Goal: Task Accomplishment & Management: Manage account settings

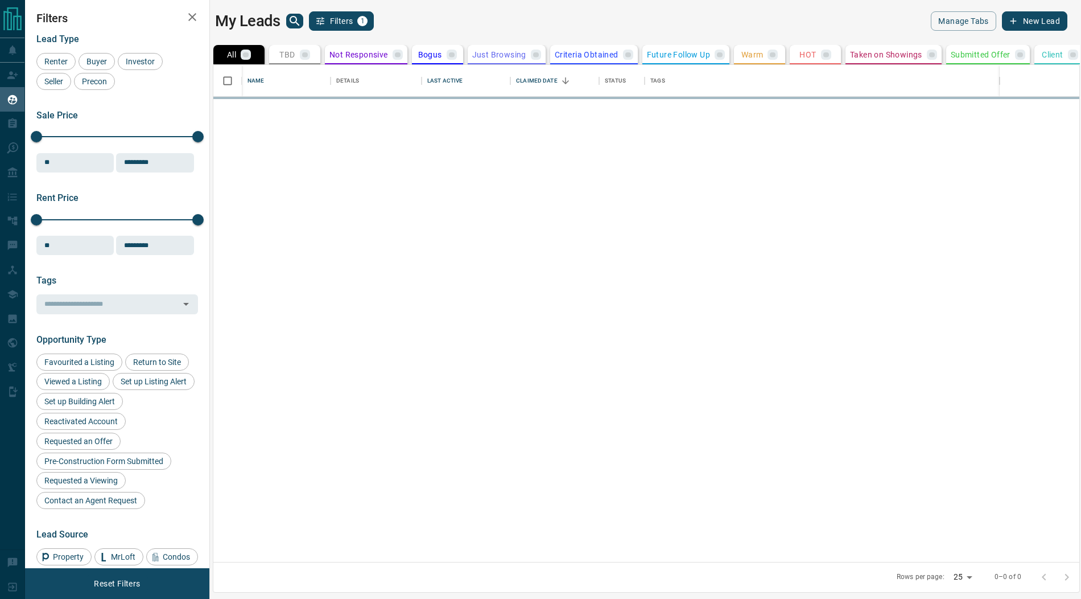
scroll to position [497, 866]
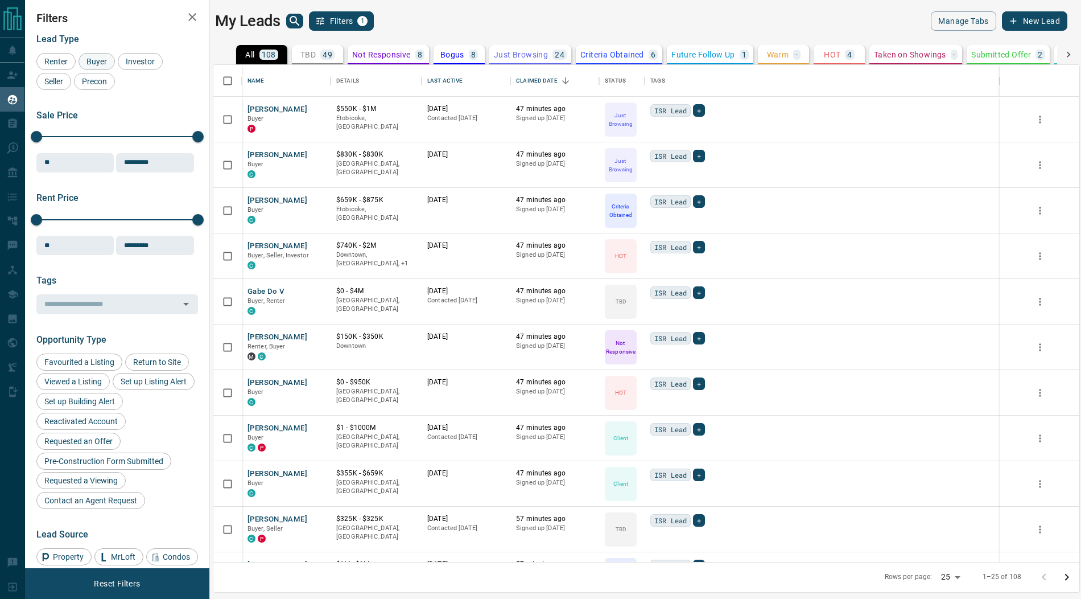
click at [94, 57] on span "Buyer" at bounding box center [97, 61] width 28 height 9
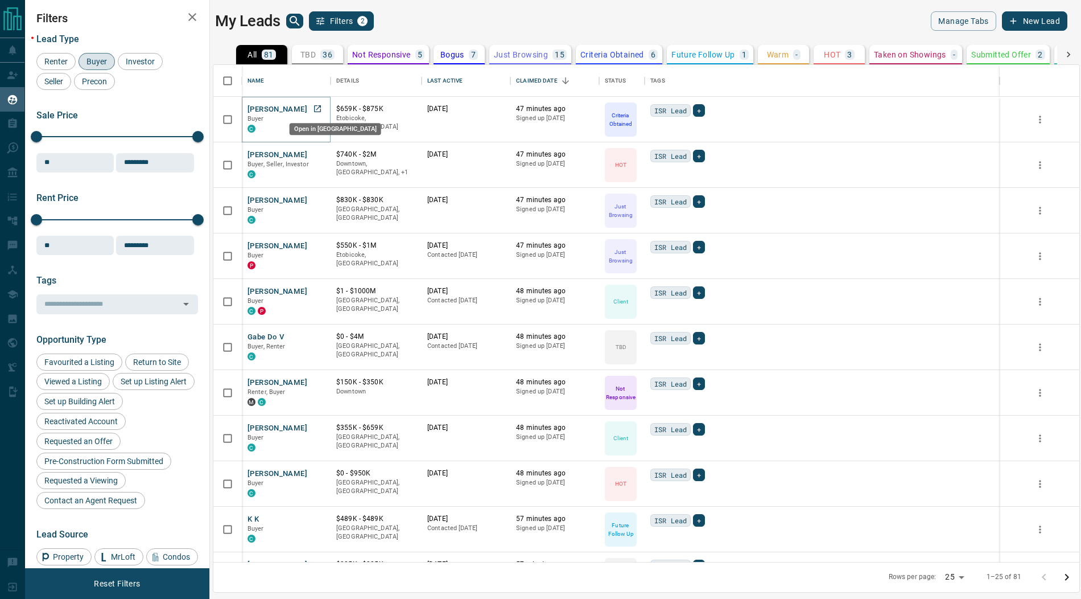
click at [315, 106] on icon "Open in New Tab" at bounding box center [317, 108] width 9 height 9
click at [315, 151] on icon "Open in New Tab" at bounding box center [317, 154] width 9 height 9
click at [318, 198] on icon "Open in New Tab" at bounding box center [317, 199] width 7 height 7
click at [319, 242] on icon "Open in New Tab" at bounding box center [317, 245] width 7 height 7
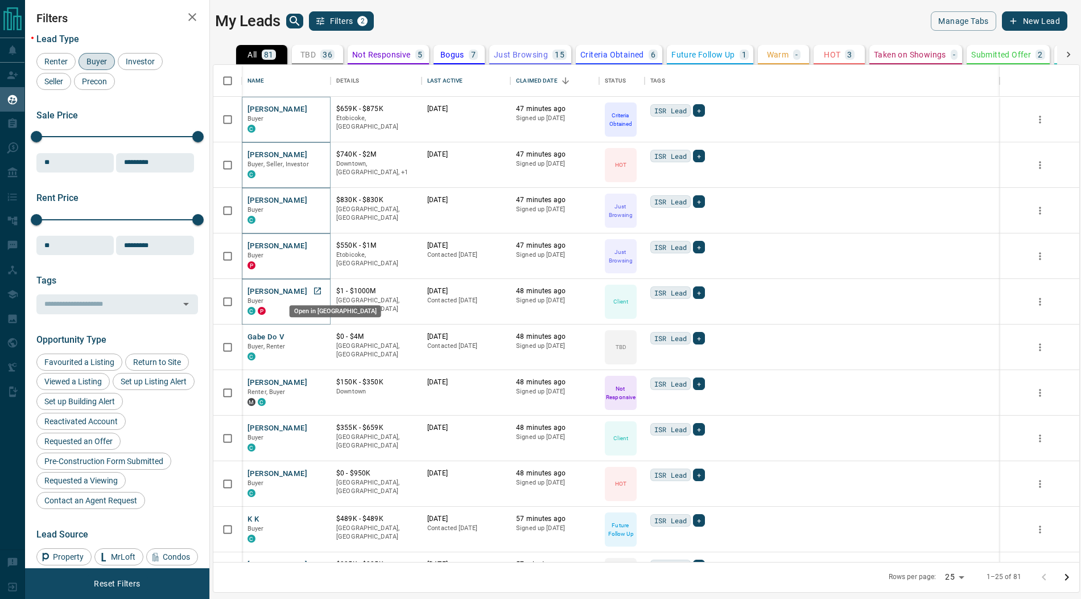
click at [317, 288] on icon "Open in New Tab" at bounding box center [317, 290] width 9 height 9
click at [316, 333] on icon "Open in New Tab" at bounding box center [317, 336] width 9 height 9
click at [318, 382] on icon "Open in New Tab" at bounding box center [317, 381] width 9 height 9
click at [318, 427] on icon "Open in New Tab" at bounding box center [317, 427] width 9 height 9
click at [319, 471] on icon "Open in New Tab" at bounding box center [317, 472] width 9 height 9
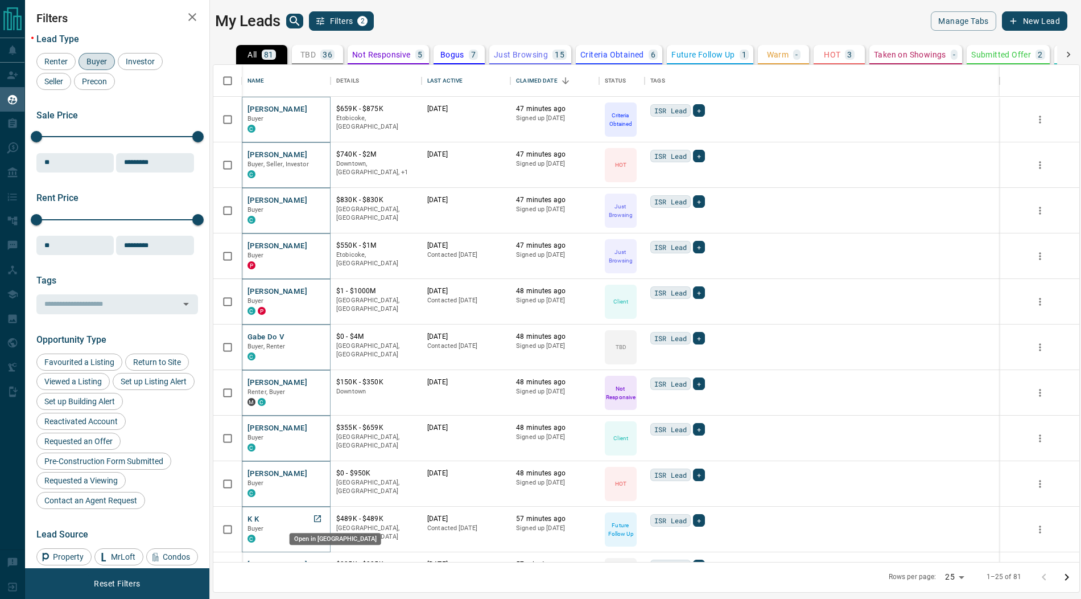
click at [319, 516] on icon "Open in New Tab" at bounding box center [317, 518] width 9 height 9
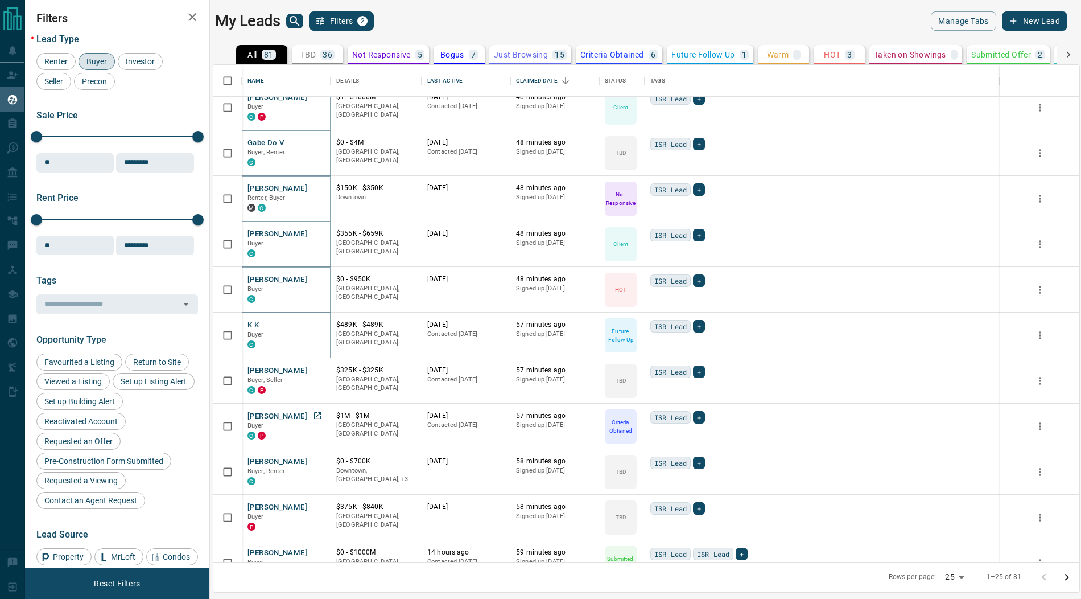
scroll to position [196, 0]
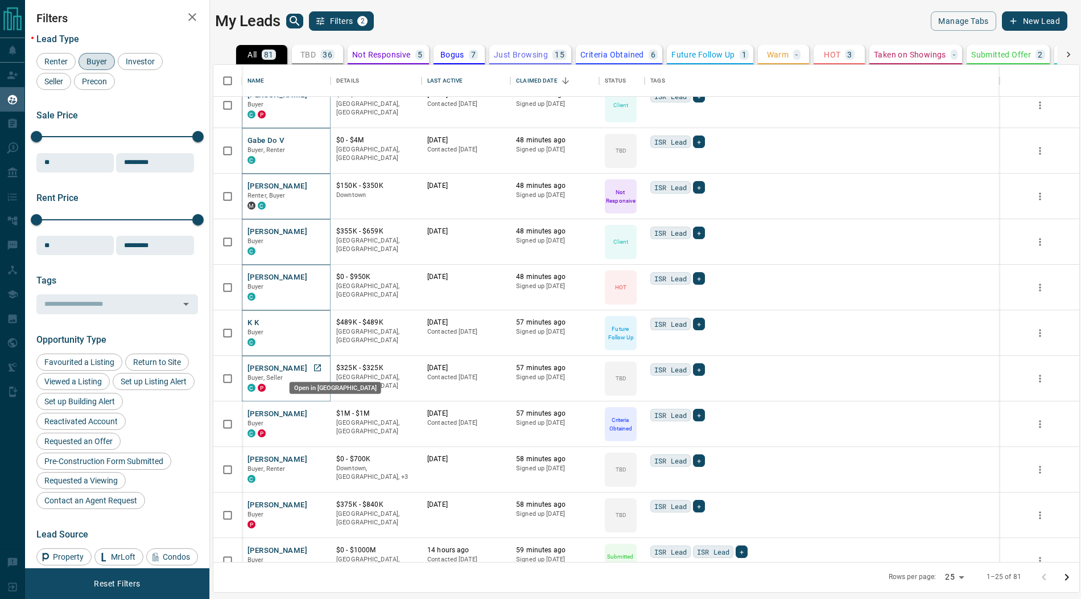
click at [319, 365] on icon "Open in New Tab" at bounding box center [317, 367] width 9 height 9
click at [318, 412] on icon "Open in New Tab" at bounding box center [317, 413] width 9 height 9
click at [318, 458] on icon "Open in New Tab" at bounding box center [317, 458] width 9 height 9
click at [317, 502] on icon "Open in New Tab" at bounding box center [317, 504] width 7 height 7
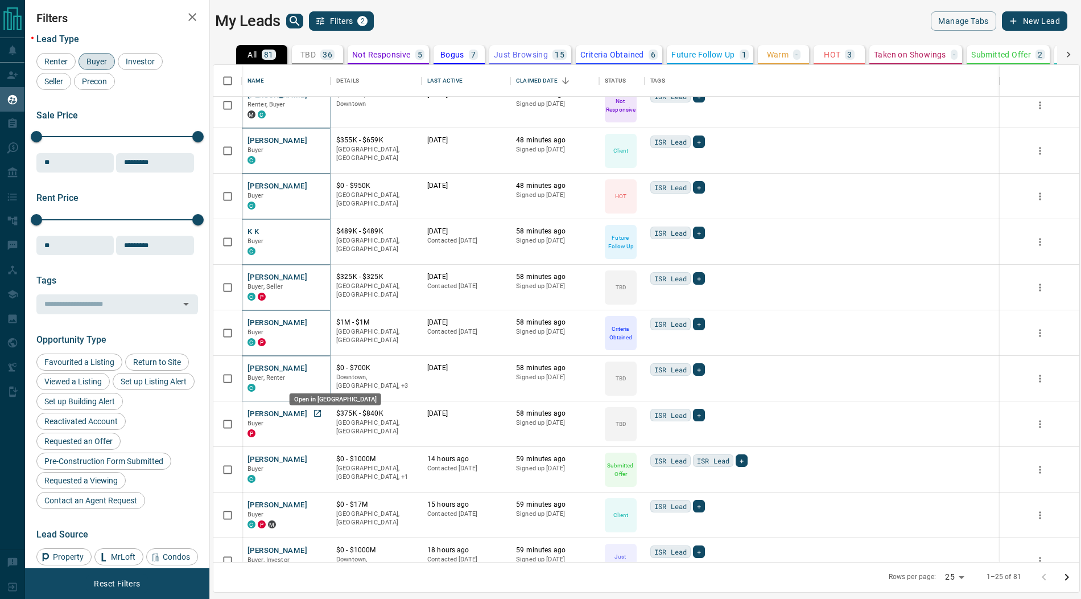
scroll to position [380, 0]
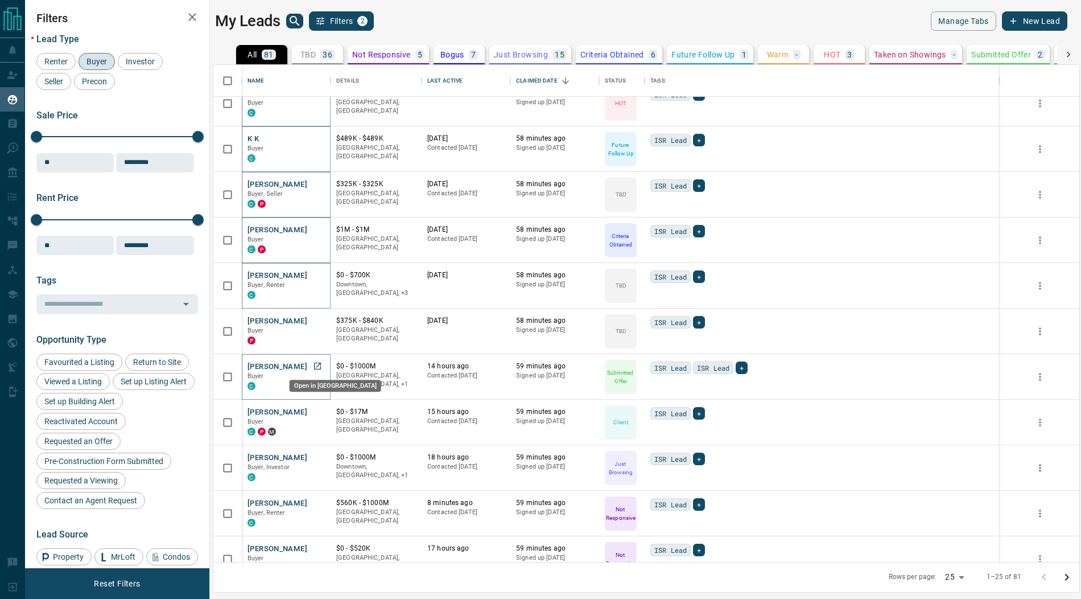
click at [318, 365] on icon "Open in New Tab" at bounding box center [317, 365] width 9 height 9
click at [319, 409] on icon "Open in New Tab" at bounding box center [317, 411] width 9 height 9
click at [318, 456] on icon "Open in New Tab" at bounding box center [317, 456] width 9 height 9
click at [319, 501] on icon "Open in New Tab" at bounding box center [317, 502] width 9 height 9
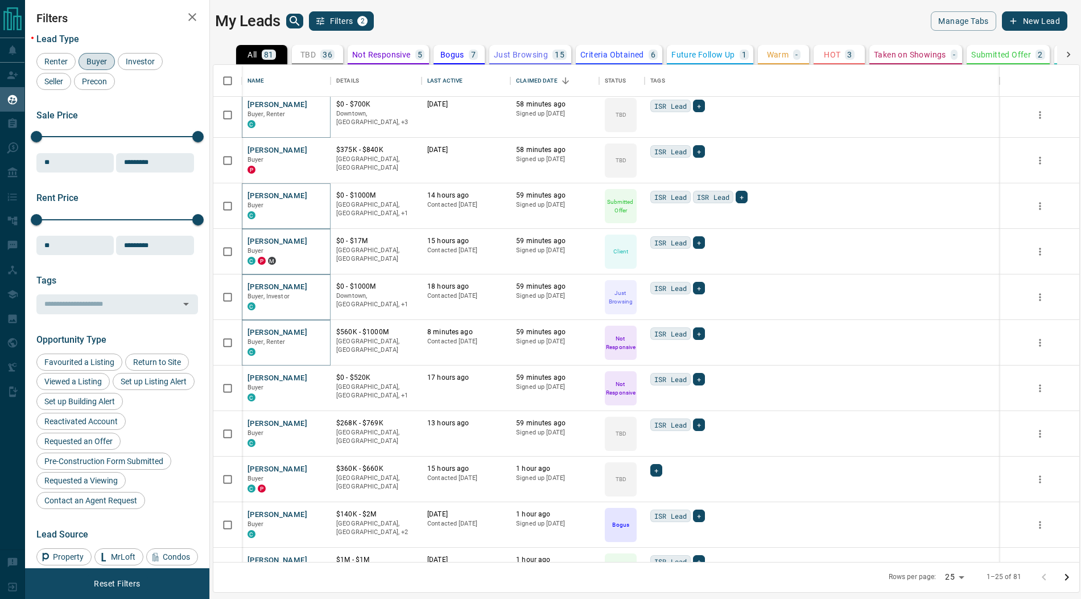
scroll to position [601, 0]
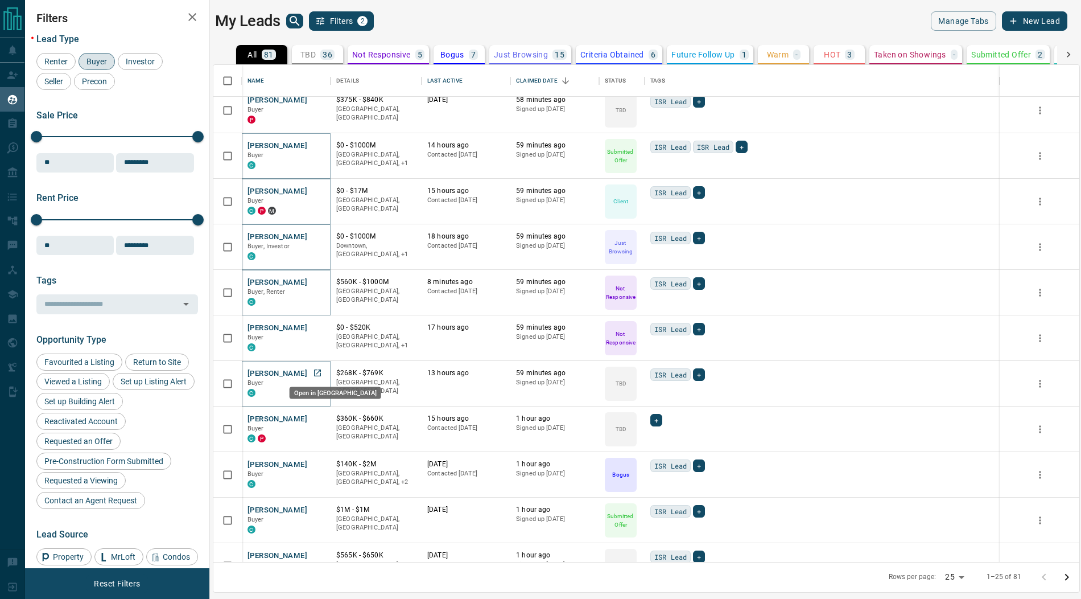
click at [319, 372] on icon "Open in New Tab" at bounding box center [317, 372] width 9 height 9
click at [318, 418] on icon "Open in New Tab" at bounding box center [317, 418] width 9 height 9
click at [316, 461] on icon "Open in New Tab" at bounding box center [317, 463] width 9 height 9
click at [319, 506] on icon "Open in New Tab" at bounding box center [317, 509] width 7 height 7
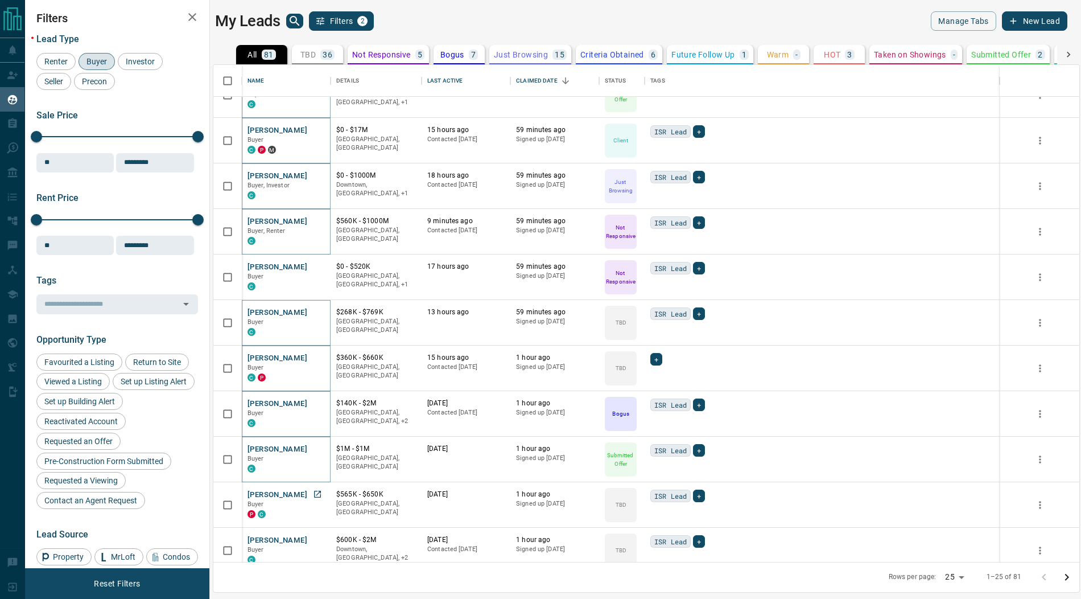
scroll to position [672, 0]
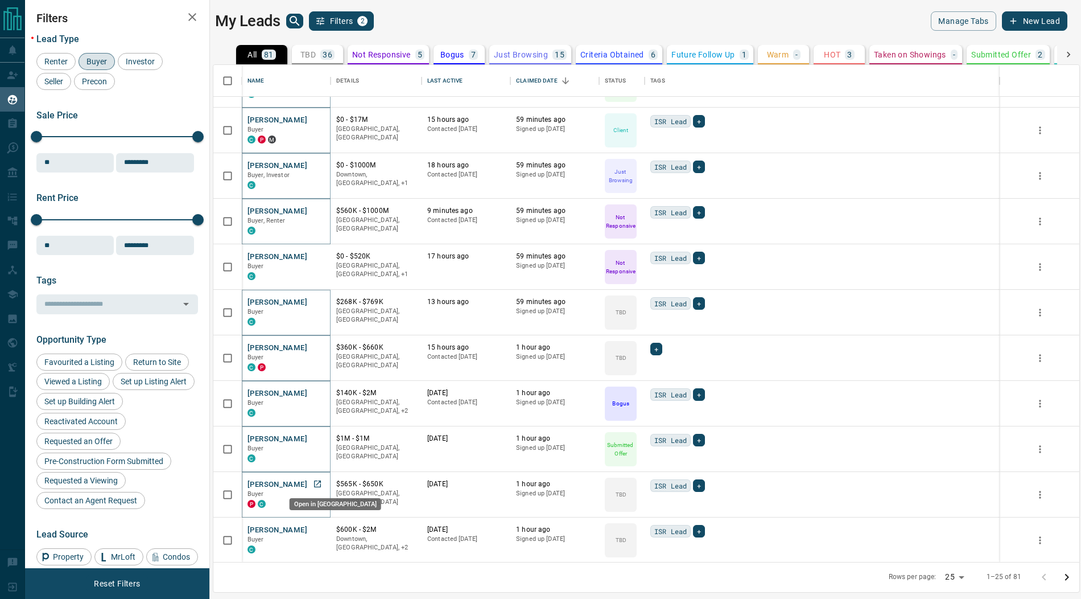
click at [318, 483] on icon "Open in New Tab" at bounding box center [317, 483] width 9 height 9
click at [317, 528] on icon "Open in New Tab" at bounding box center [317, 529] width 7 height 7
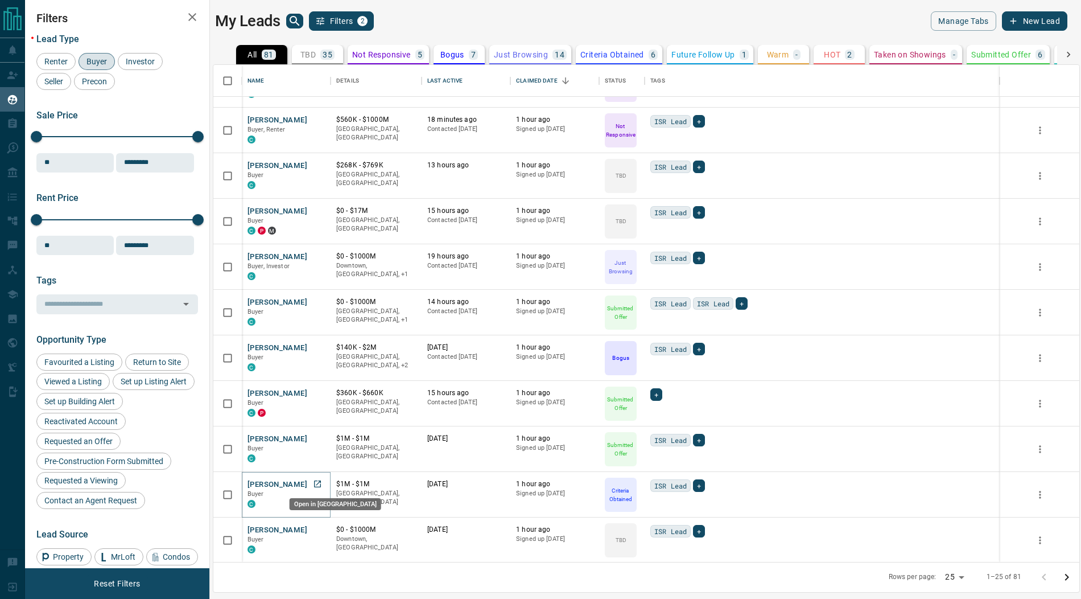
click at [320, 484] on icon "Open in New Tab" at bounding box center [317, 483] width 7 height 7
click at [318, 528] on icon "Open in New Tab" at bounding box center [317, 529] width 9 height 9
click at [957, 578] on body "Lead Transfers Claim Leads My Leads Tasks Opportunities Deals Campaigns Automat…" at bounding box center [540, 292] width 1081 height 584
click at [953, 580] on li "100" at bounding box center [956, 576] width 30 height 17
type input "***"
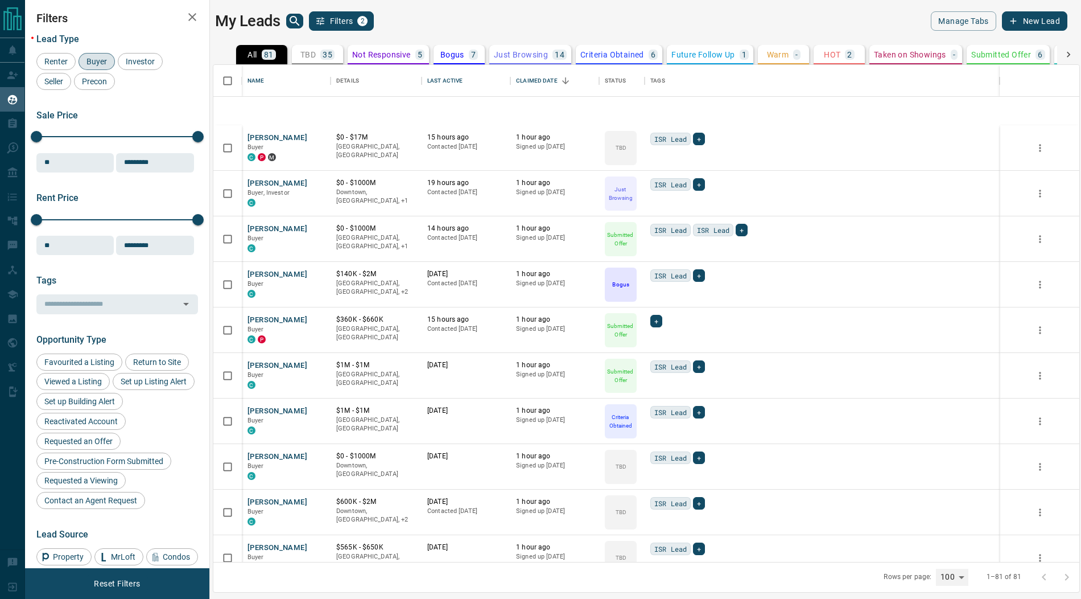
scroll to position [964, 0]
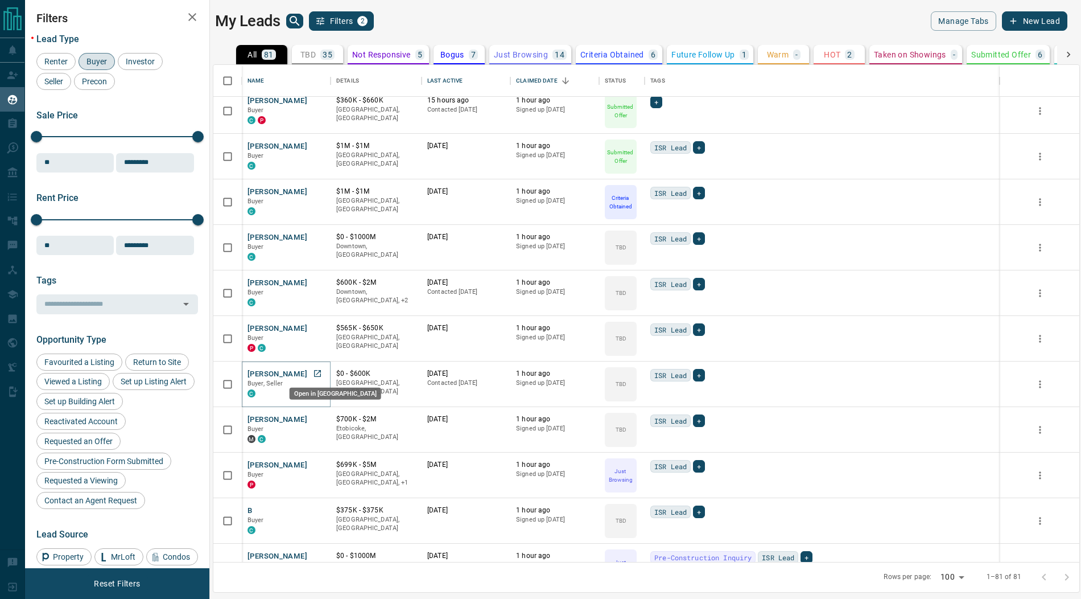
click at [320, 373] on icon "Open in New Tab" at bounding box center [317, 373] width 9 height 9
click at [319, 417] on icon "Open in New Tab" at bounding box center [317, 418] width 9 height 9
click at [318, 463] on icon "Open in New Tab" at bounding box center [317, 464] width 9 height 9
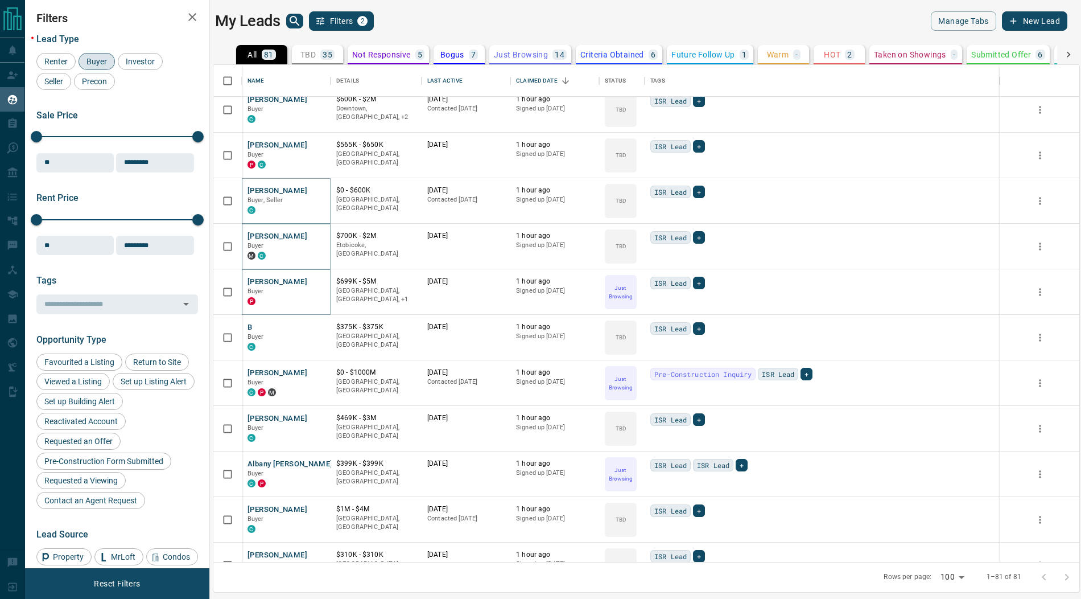
scroll to position [1148, 0]
click at [317, 369] on icon "Open in New Tab" at bounding box center [317, 371] width 9 height 9
click at [320, 417] on icon "Open in New Tab" at bounding box center [317, 417] width 7 height 7
click at [319, 461] on icon "Open in New Tab" at bounding box center [317, 462] width 9 height 9
click at [320, 507] on icon "Open in New Tab" at bounding box center [317, 508] width 7 height 7
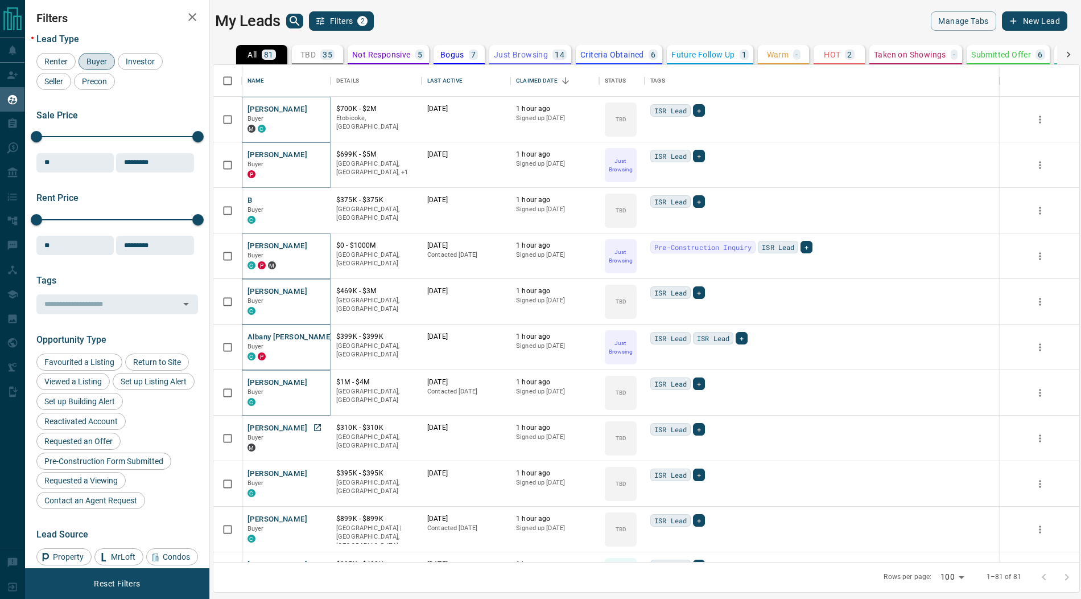
scroll to position [1321, 0]
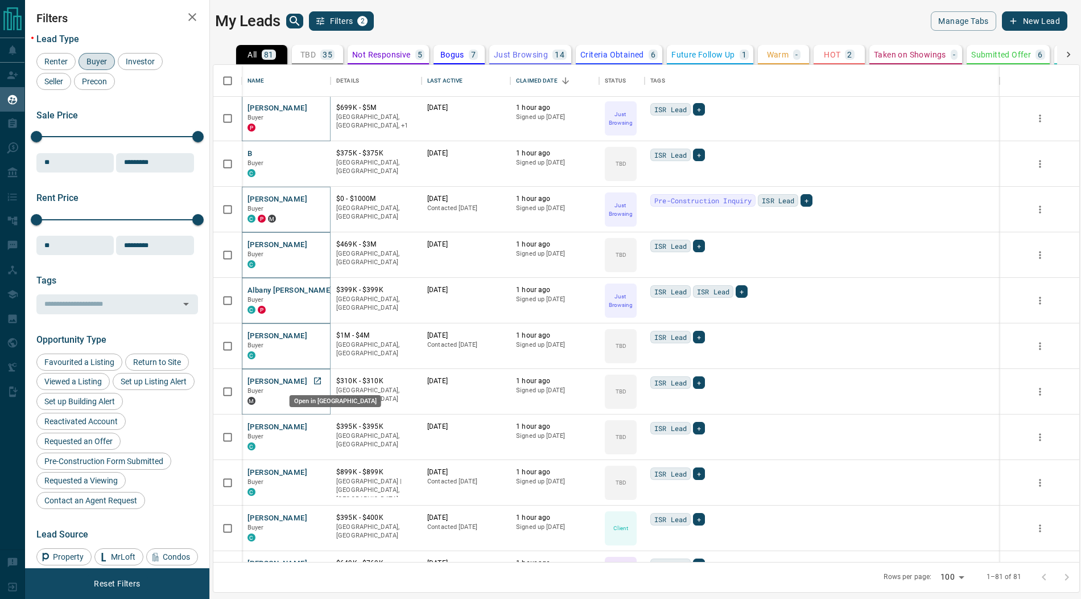
click at [319, 380] on icon "Open in New Tab" at bounding box center [317, 380] width 9 height 9
click at [319, 424] on icon "Open in New Tab" at bounding box center [317, 426] width 9 height 9
click at [320, 471] on icon "Open in New Tab" at bounding box center [317, 471] width 7 height 7
click at [318, 518] on icon "Open in New Tab" at bounding box center [317, 517] width 9 height 9
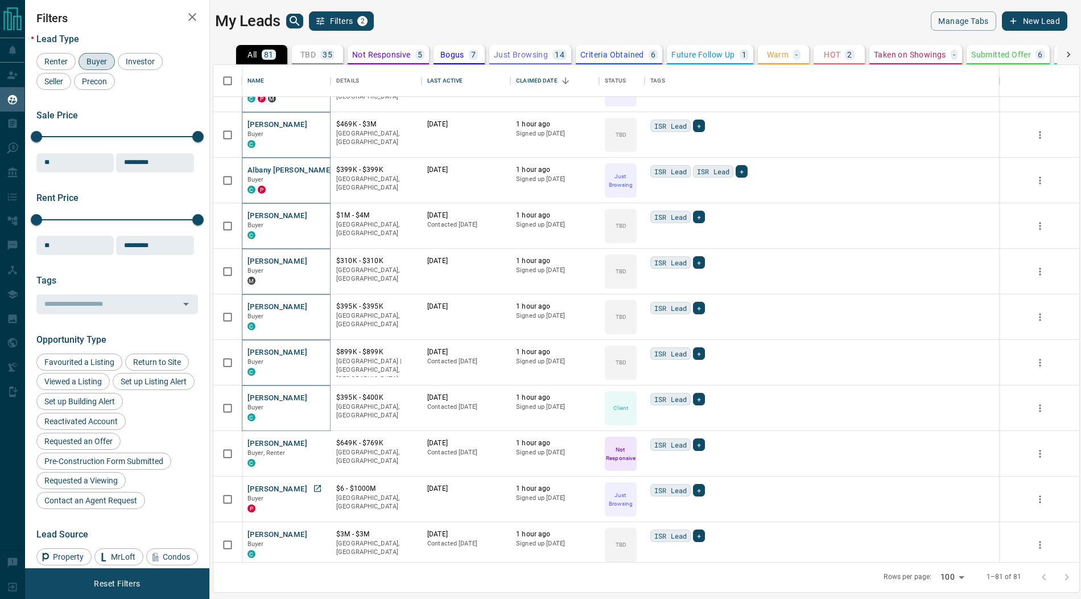
scroll to position [1465, 0]
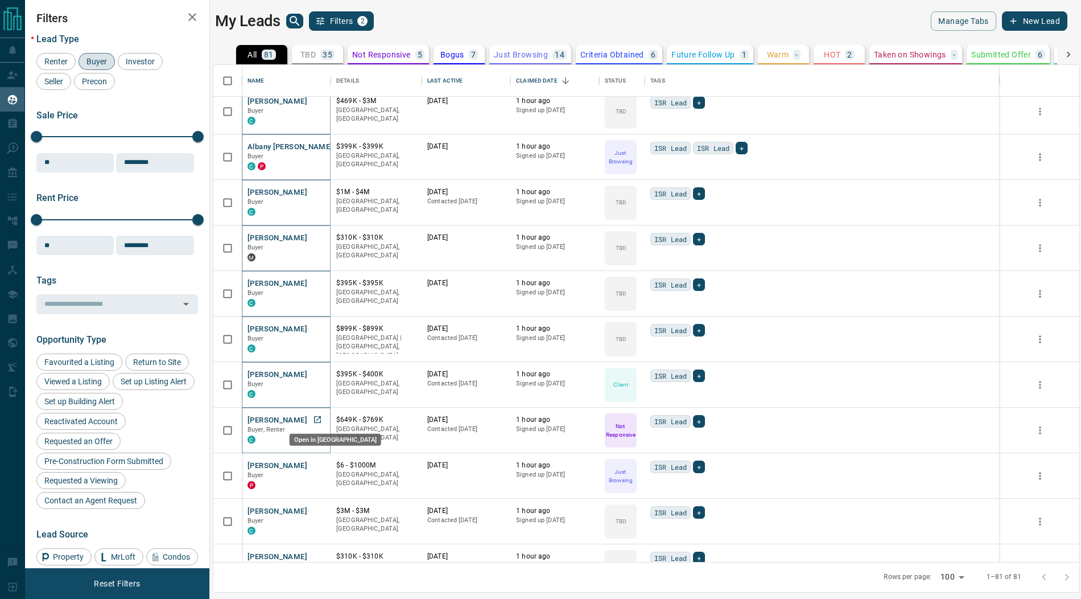
click at [319, 418] on icon "Open in New Tab" at bounding box center [317, 419] width 9 height 9
click at [318, 464] on icon "Open in New Tab" at bounding box center [317, 464] width 9 height 9
click at [318, 510] on icon "Open in New Tab" at bounding box center [317, 510] width 9 height 9
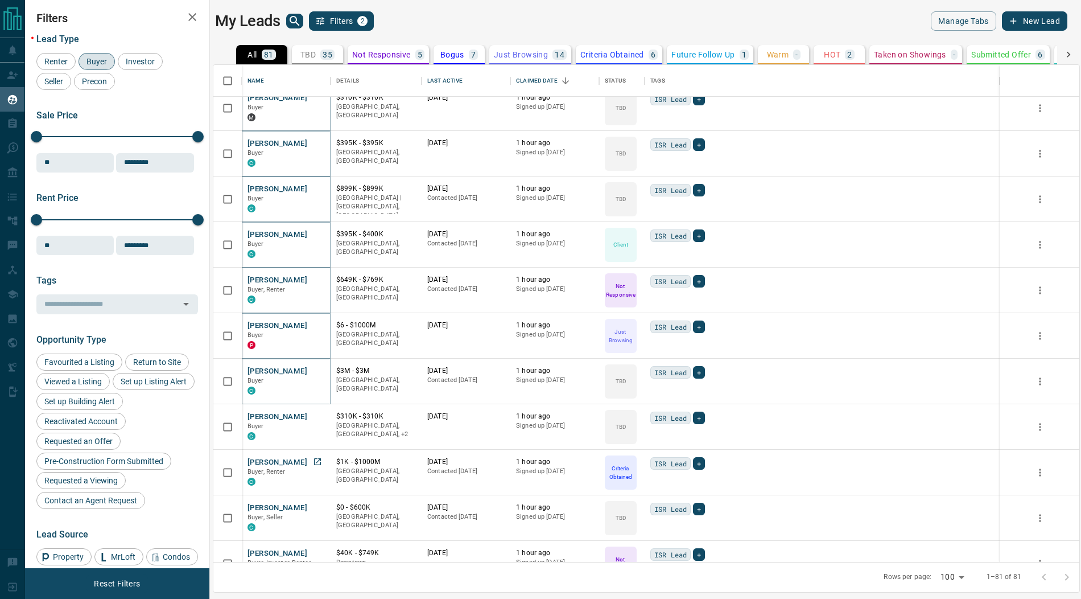
scroll to position [1618, 0]
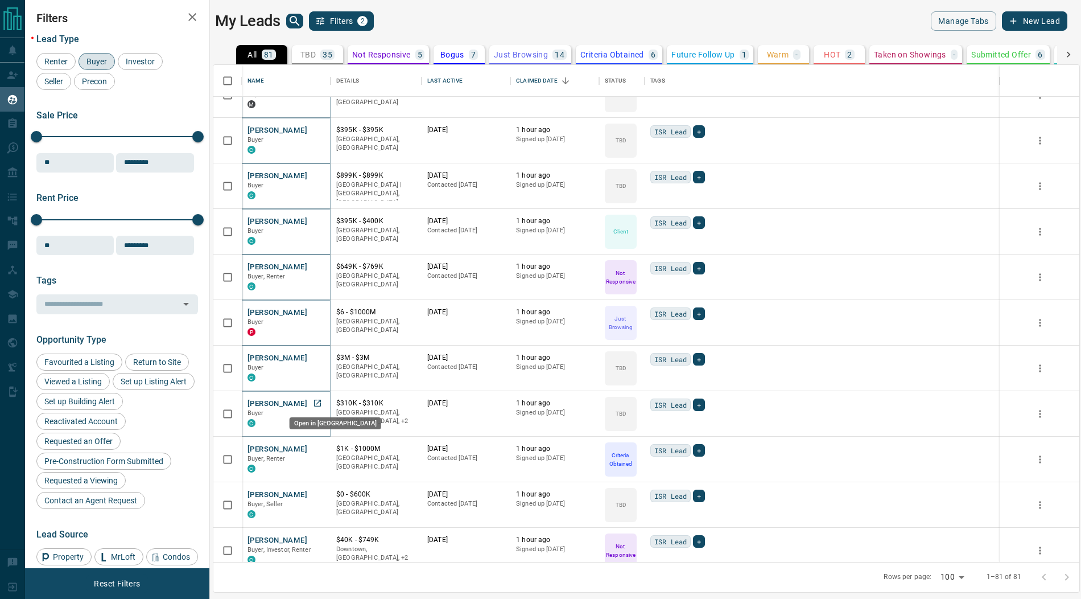
click at [316, 399] on icon "Open in New Tab" at bounding box center [317, 402] width 9 height 9
click at [315, 449] on icon "Open in New Tab" at bounding box center [317, 448] width 9 height 9
click at [318, 492] on icon "Open in New Tab" at bounding box center [317, 493] width 9 height 9
click at [319, 537] on icon "Open in New Tab" at bounding box center [317, 539] width 9 height 9
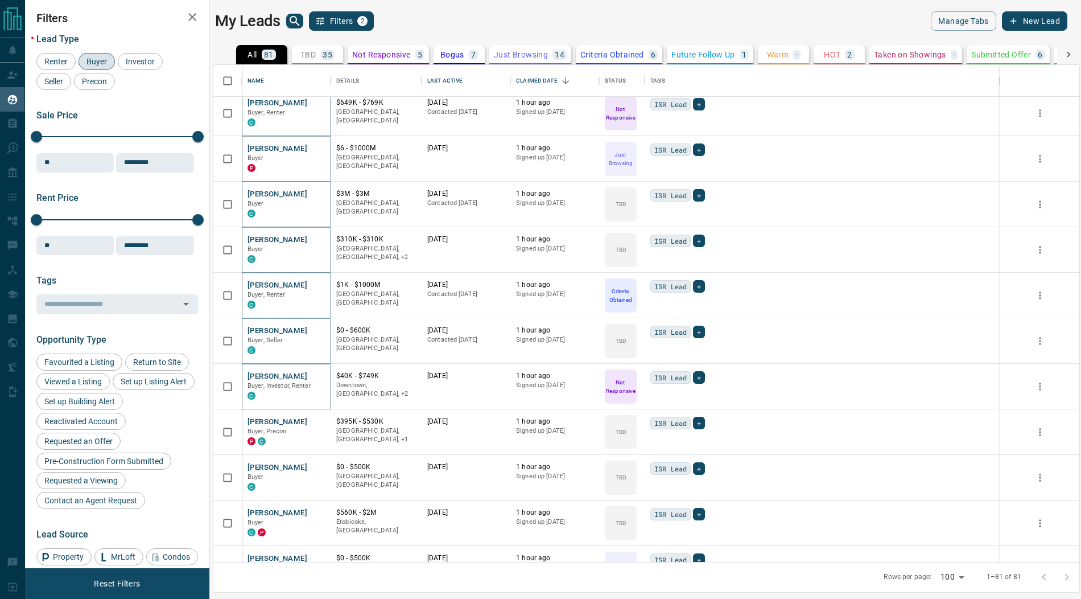
scroll to position [1840, 0]
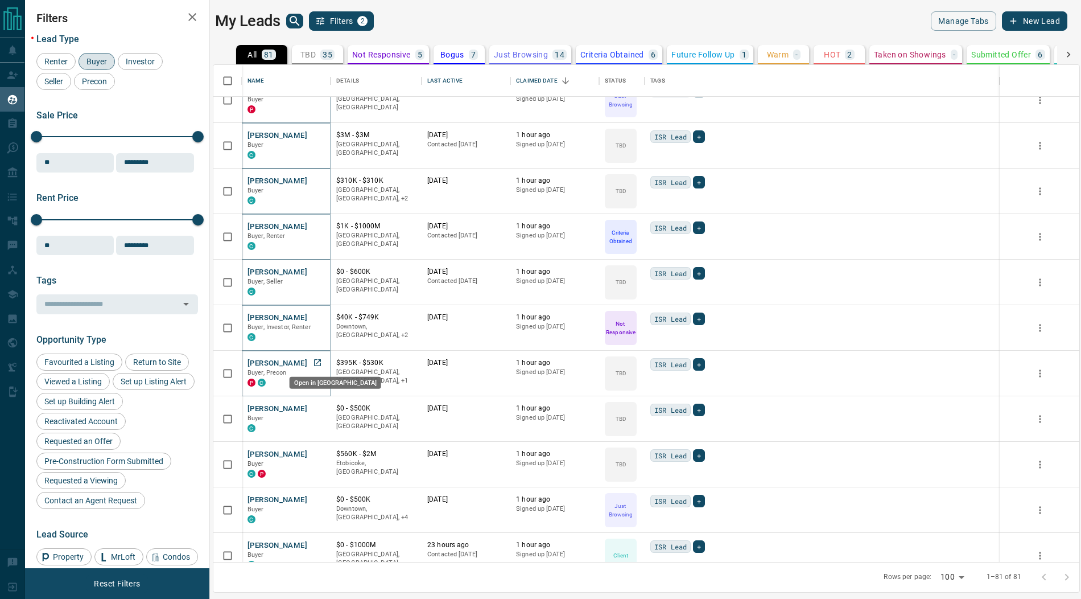
click at [318, 361] on icon "Open in New Tab" at bounding box center [317, 362] width 9 height 9
click at [319, 405] on icon "Open in New Tab" at bounding box center [317, 408] width 7 height 7
click at [318, 454] on icon "Open in New Tab" at bounding box center [317, 453] width 9 height 9
click at [320, 495] on icon "Open in New Tab" at bounding box center [317, 498] width 9 height 9
click at [318, 542] on icon "Open in New Tab" at bounding box center [317, 544] width 7 height 7
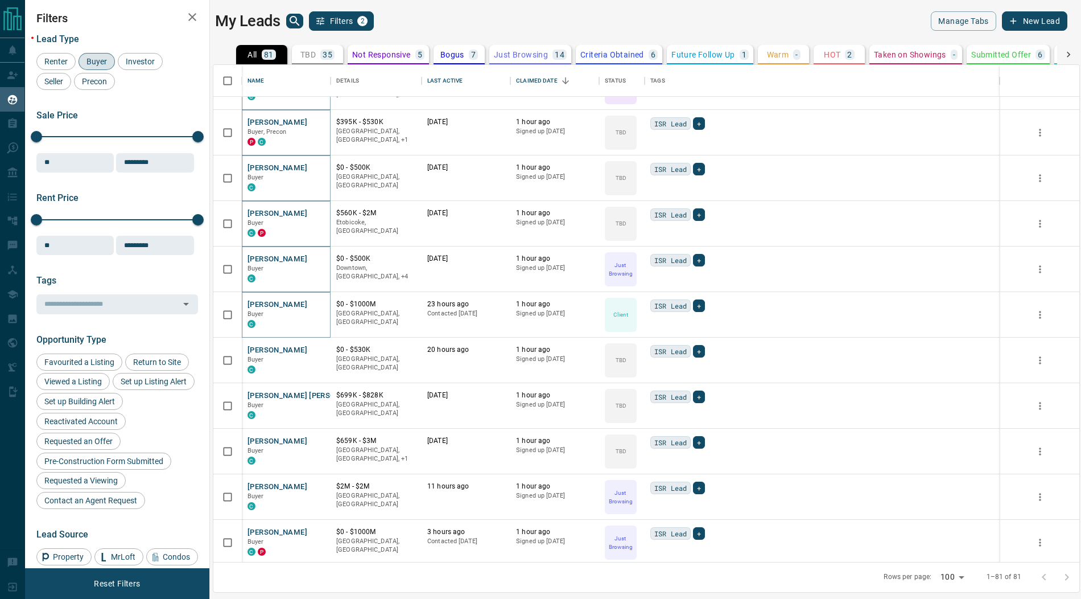
scroll to position [2100, 0]
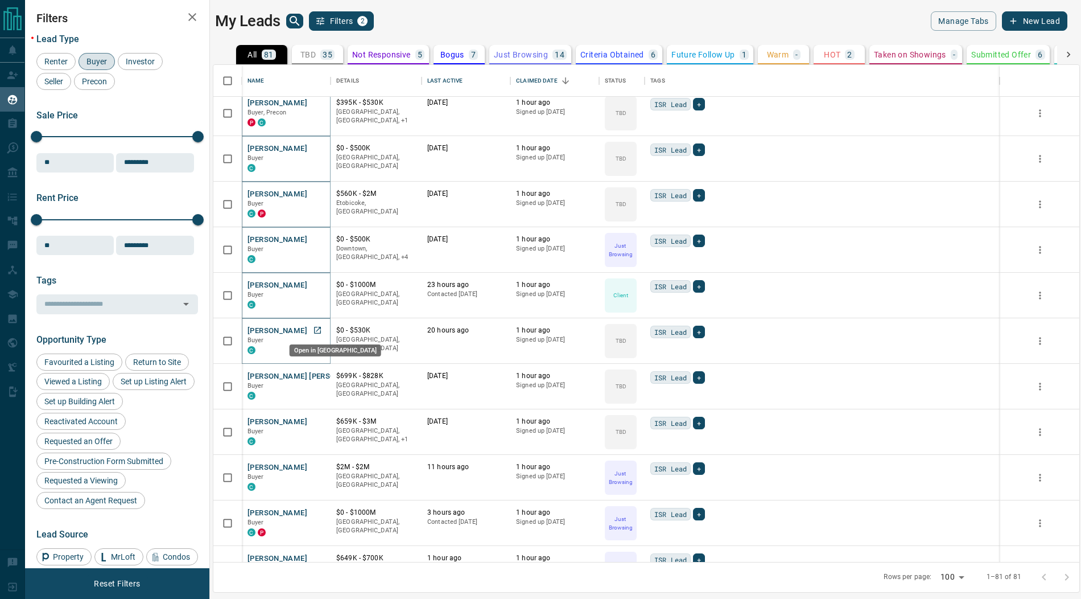
click at [318, 329] on icon "Open in New Tab" at bounding box center [317, 329] width 9 height 9
click at [319, 375] on icon "Open in New Tab" at bounding box center [317, 375] width 9 height 9
click at [318, 419] on icon "Open in New Tab" at bounding box center [317, 421] width 9 height 9
click at [318, 465] on icon "Open in New Tab" at bounding box center [317, 466] width 7 height 7
click at [318, 513] on icon "Open in New Tab" at bounding box center [317, 512] width 9 height 9
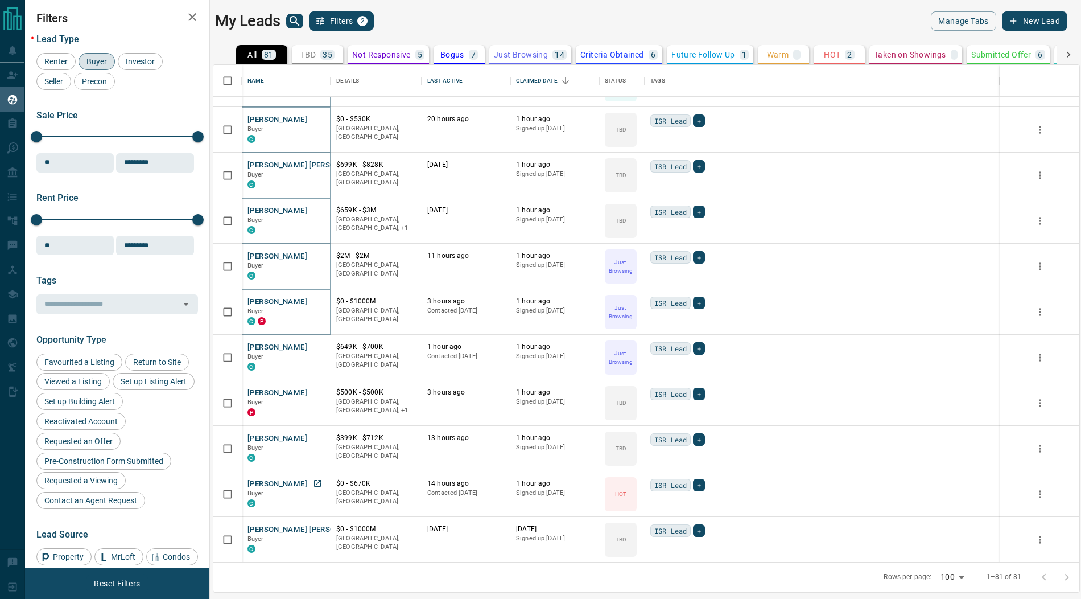
scroll to position [2312, 0]
click at [317, 343] on icon "Open in New Tab" at bounding box center [317, 345] width 9 height 9
click at [319, 392] on icon "Open in New Tab" at bounding box center [317, 391] width 9 height 9
click at [318, 436] on icon "Open in New Tab" at bounding box center [317, 436] width 9 height 9
click at [318, 483] on icon "Open in New Tab" at bounding box center [317, 482] width 9 height 9
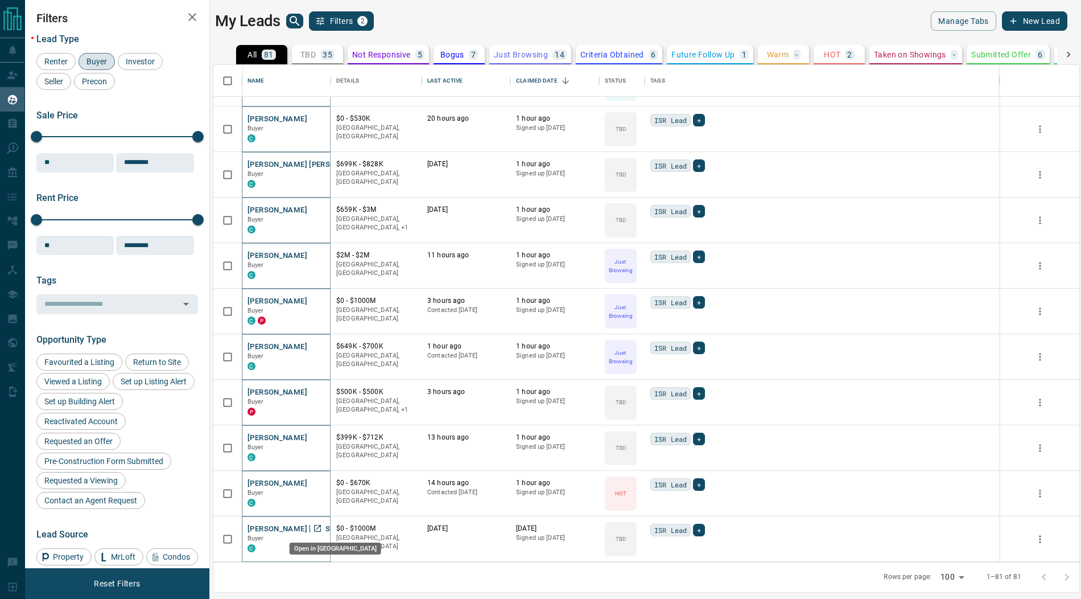
click at [317, 525] on icon "Open in New Tab" at bounding box center [317, 527] width 9 height 9
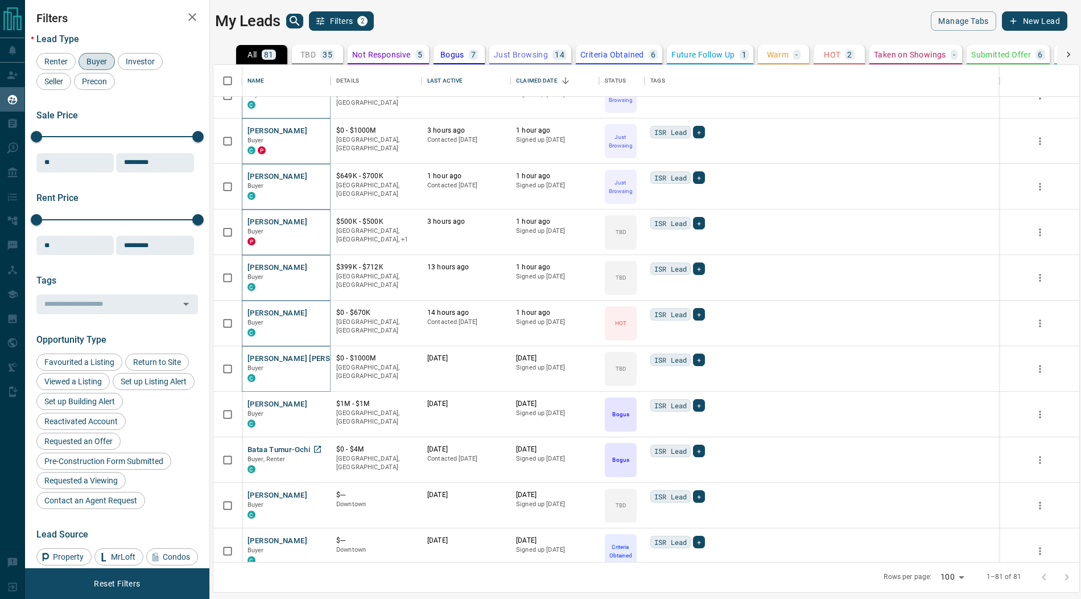
scroll to position [2524, 0]
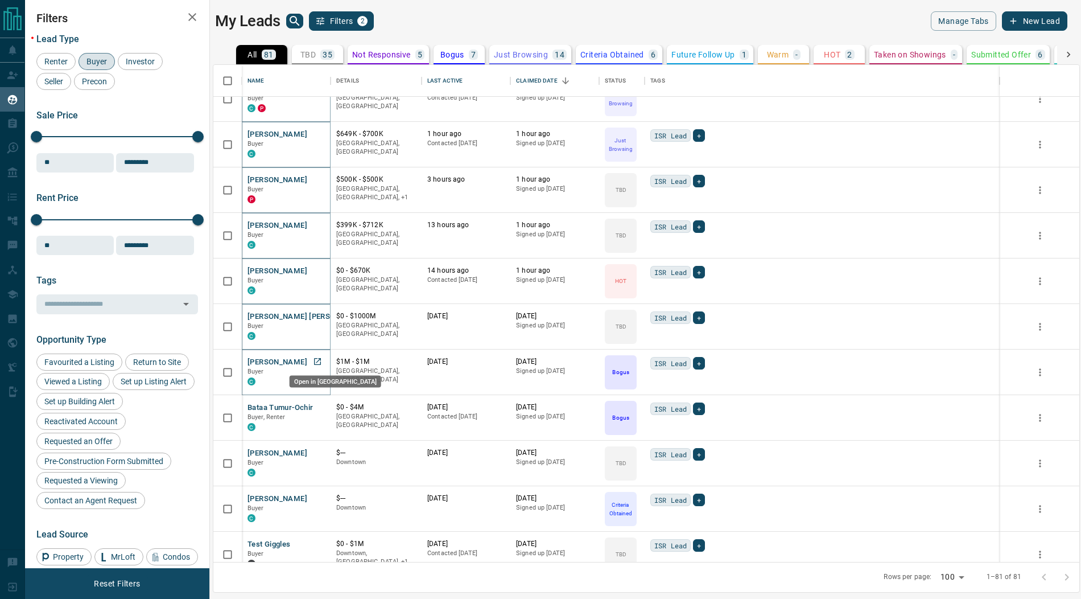
click at [318, 359] on icon "Open in New Tab" at bounding box center [317, 361] width 7 height 7
click at [318, 406] on icon "Open in New Tab" at bounding box center [317, 406] width 9 height 9
click at [316, 452] on icon "Open in New Tab" at bounding box center [317, 452] width 9 height 9
click at [317, 497] on icon "Open in New Tab" at bounding box center [317, 497] width 9 height 9
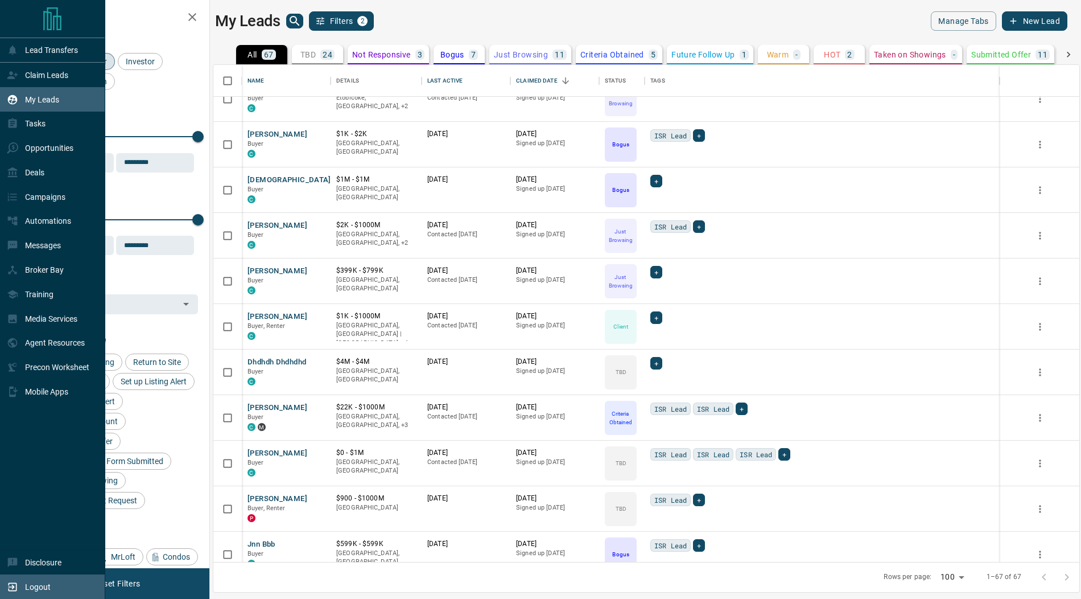
click at [44, 586] on p "Logout" at bounding box center [38, 586] width 26 height 9
